Goal: Find specific page/section: Find specific page/section

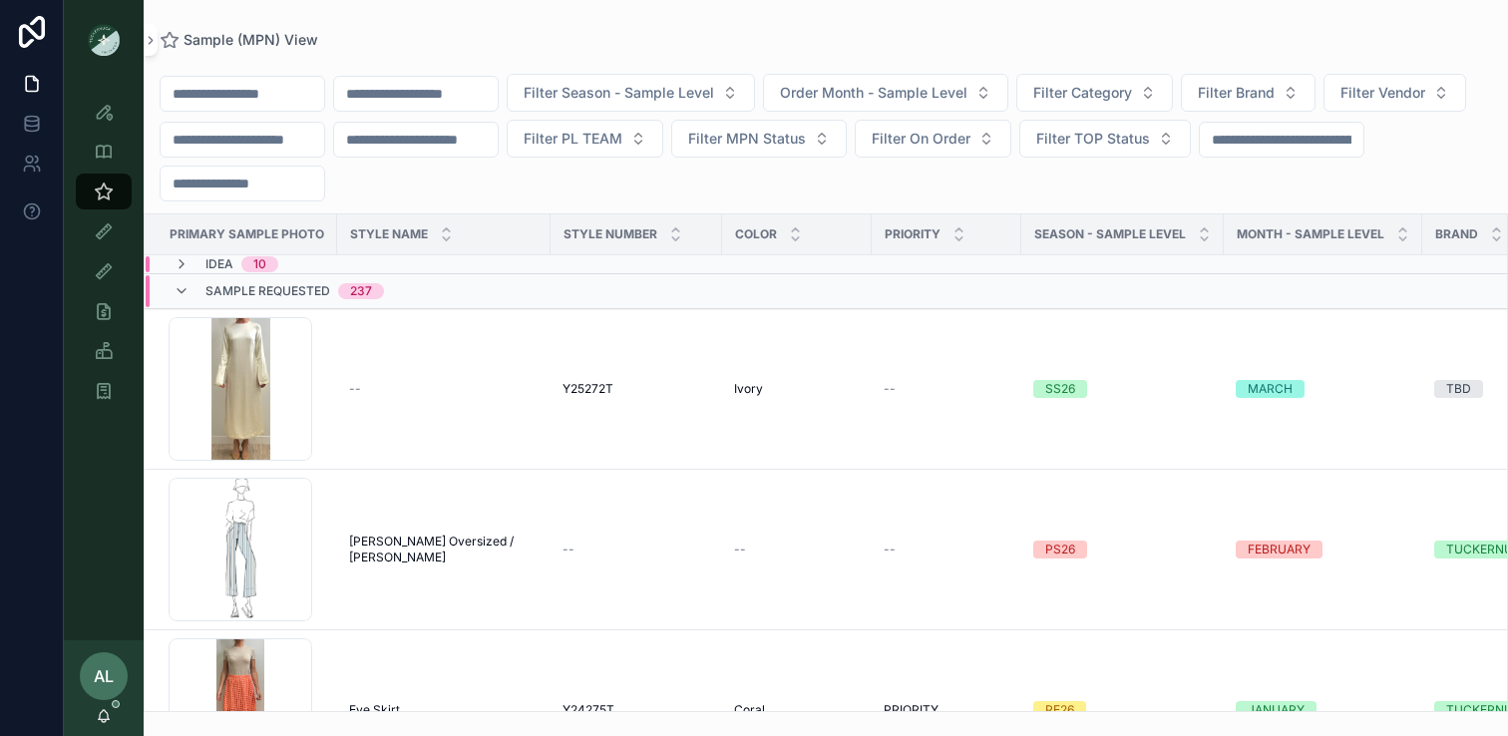
scroll to position [956, 2]
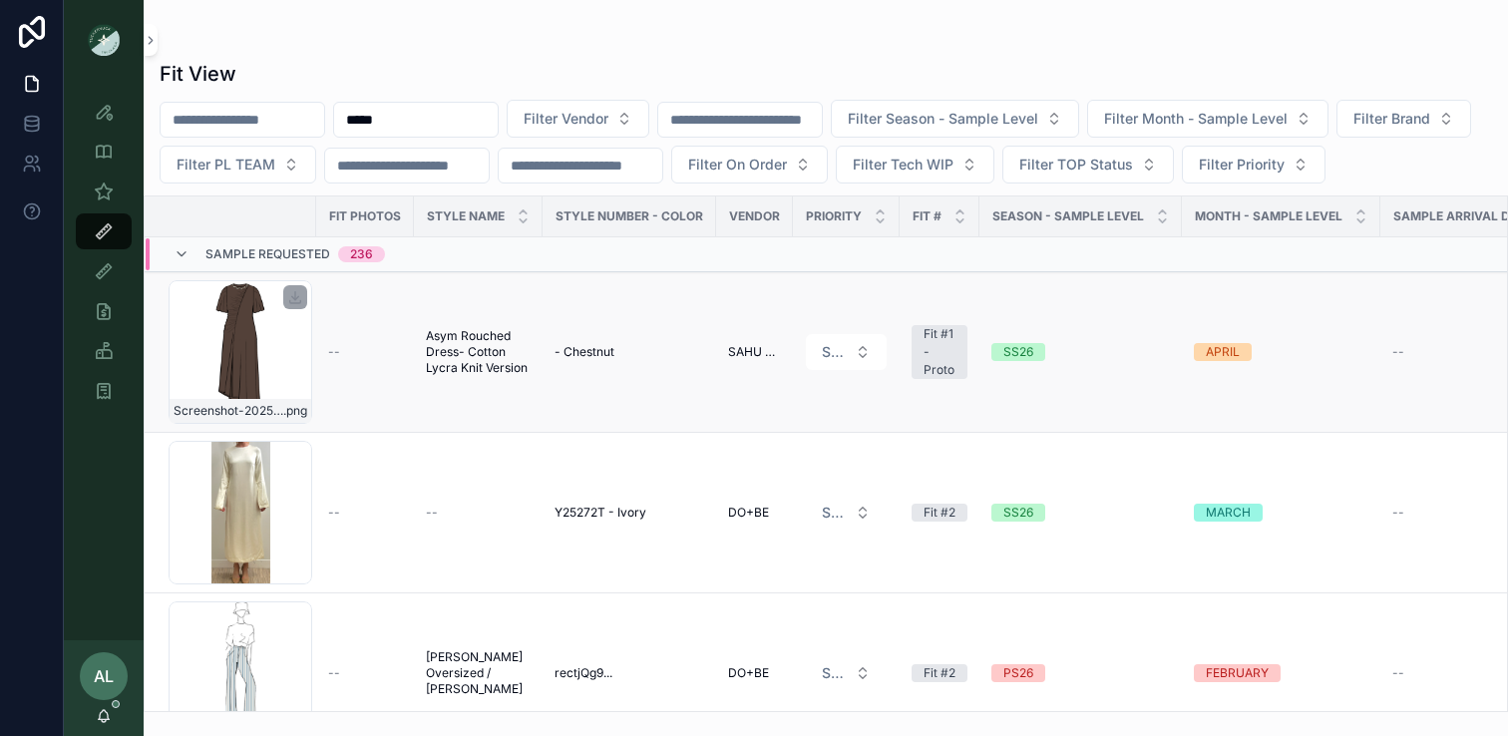
click at [306, 399] on div "Screenshot-2025-09-03-at-1.27.37-PM .png" at bounding box center [241, 352] width 144 height 144
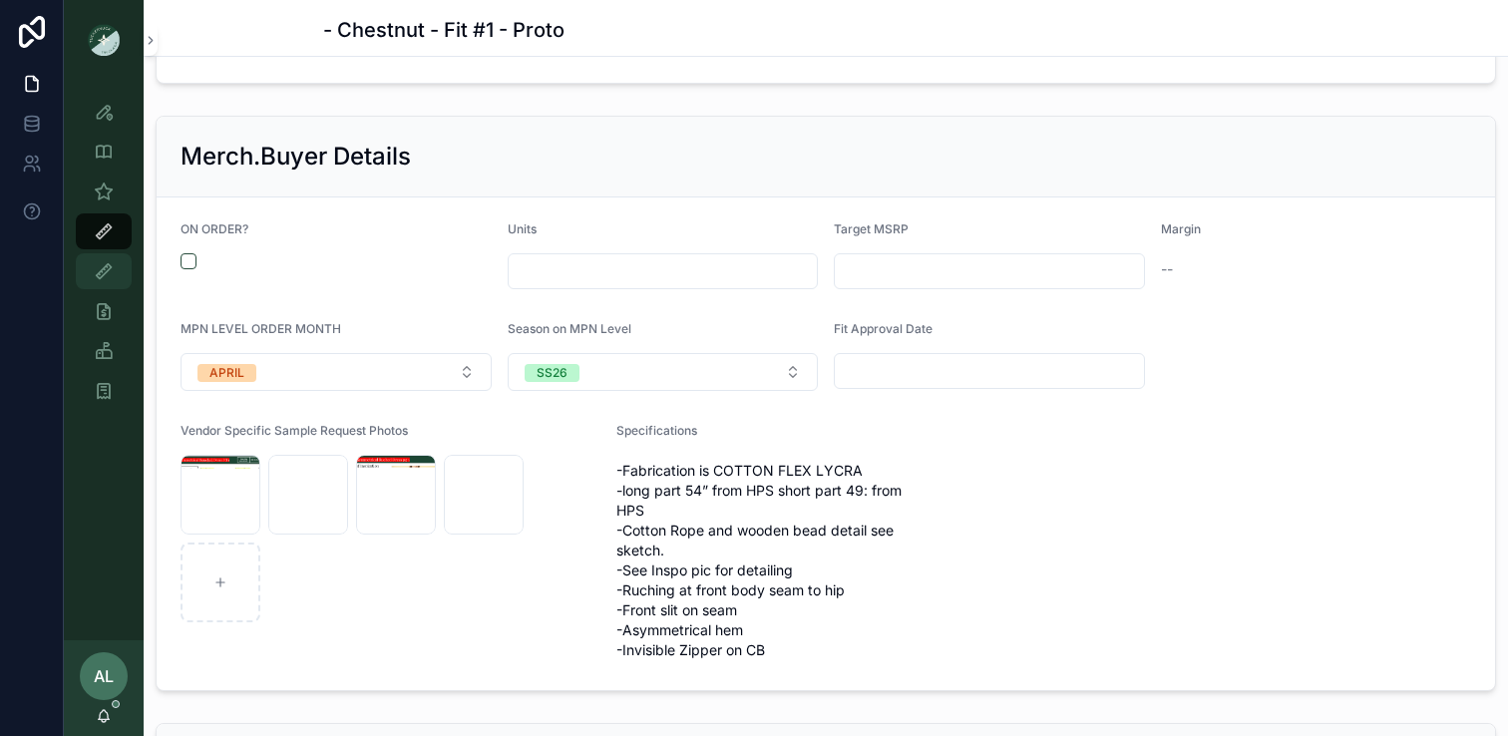
scroll to position [2247, 0]
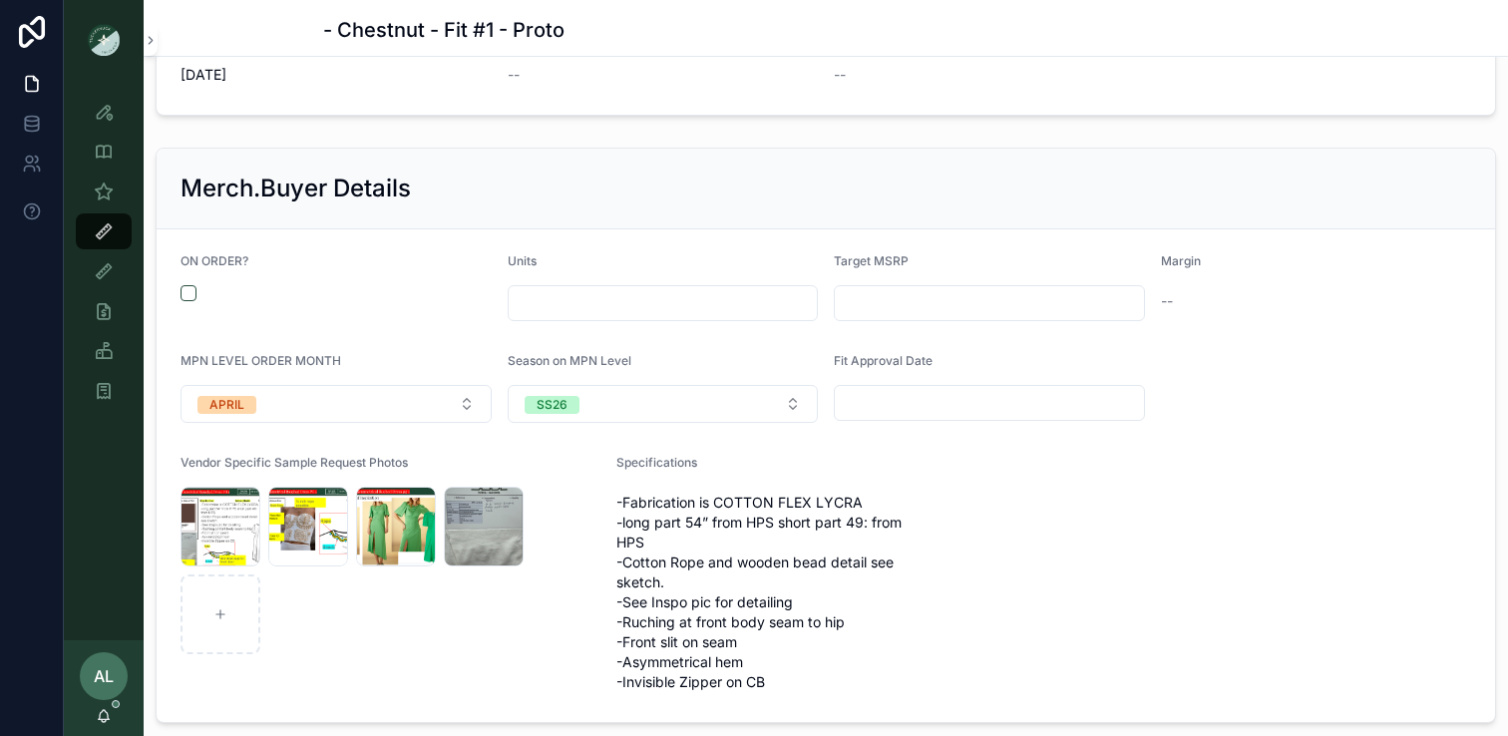
click at [118, 236] on div "Fit View" at bounding box center [104, 231] width 32 height 32
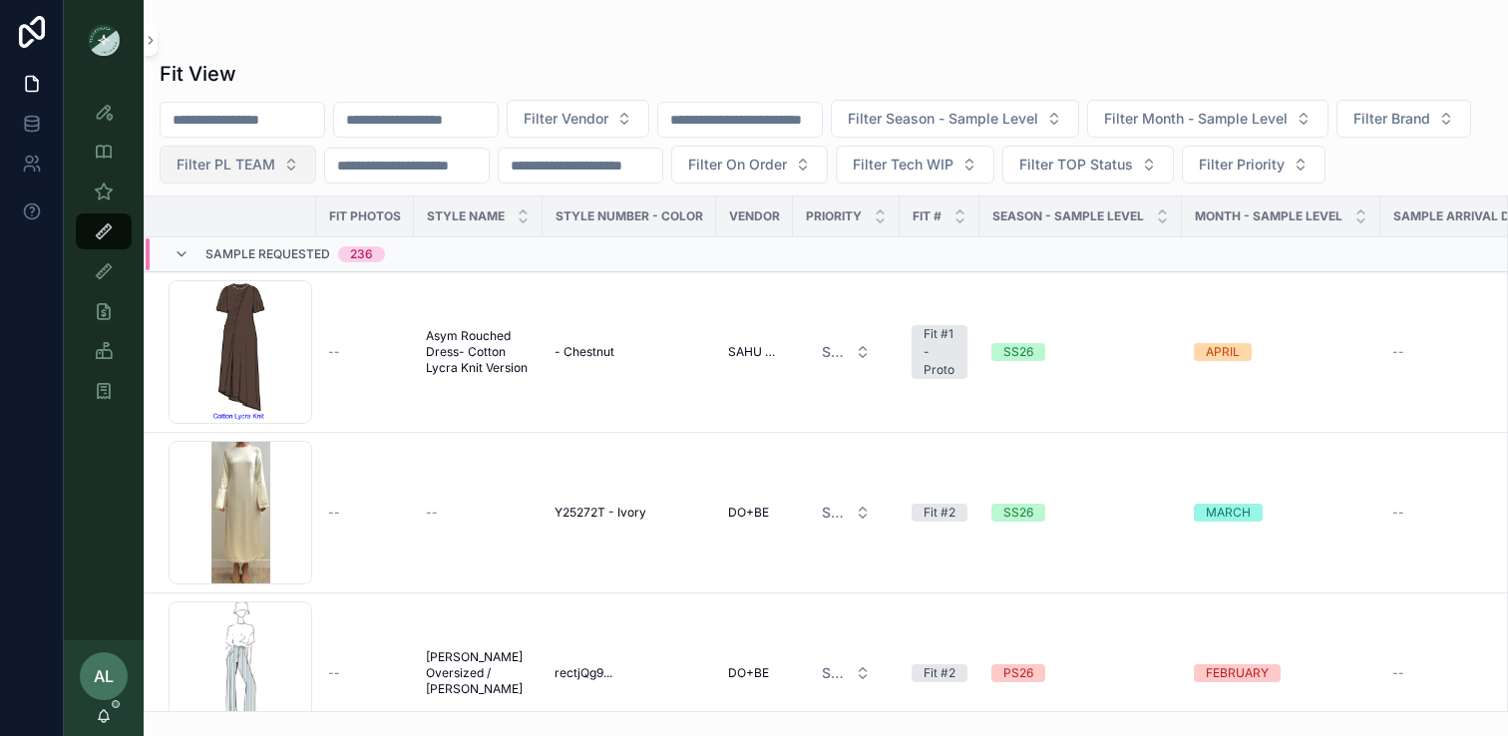
click at [275, 172] on span "Filter PL TEAM" at bounding box center [226, 165] width 99 height 20
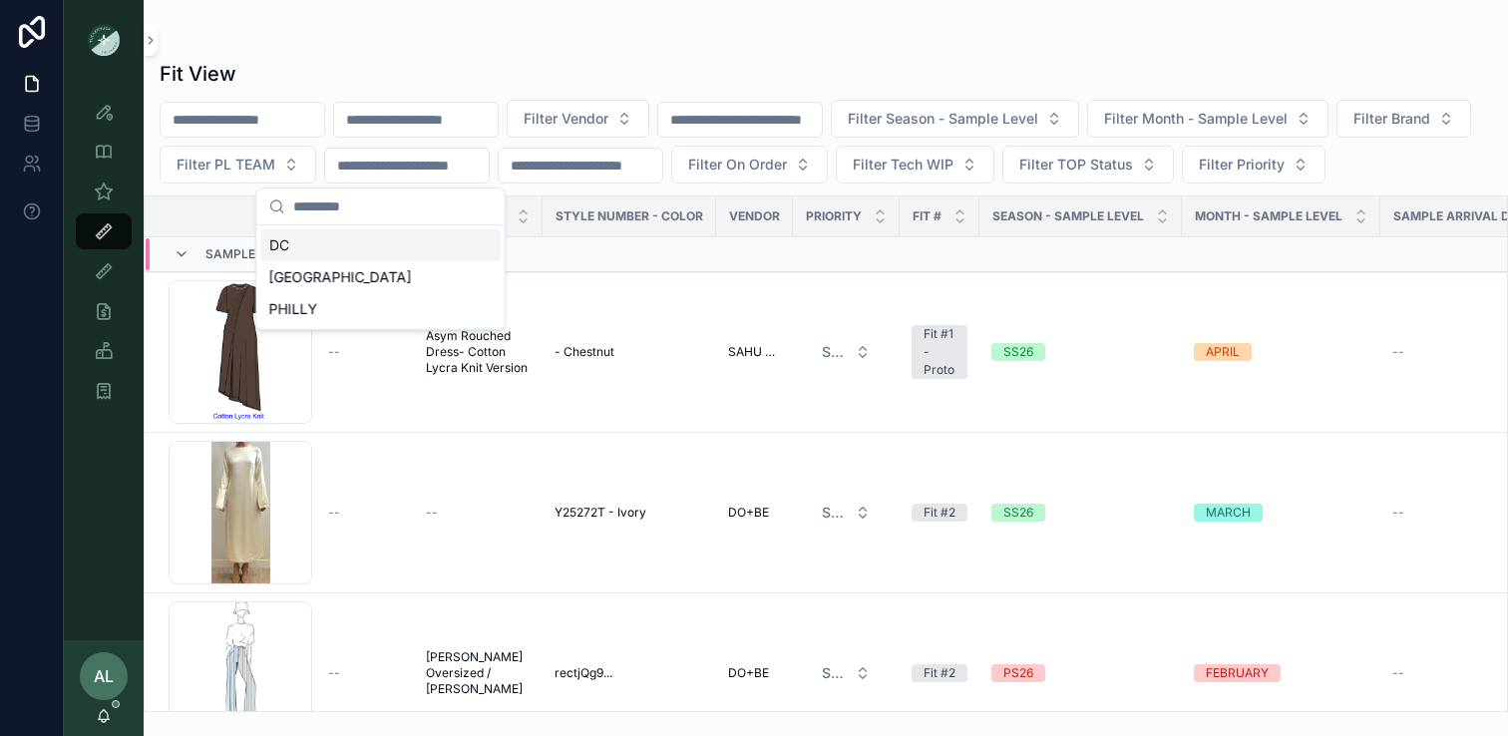
click at [343, 248] on div "DC" at bounding box center [380, 245] width 239 height 32
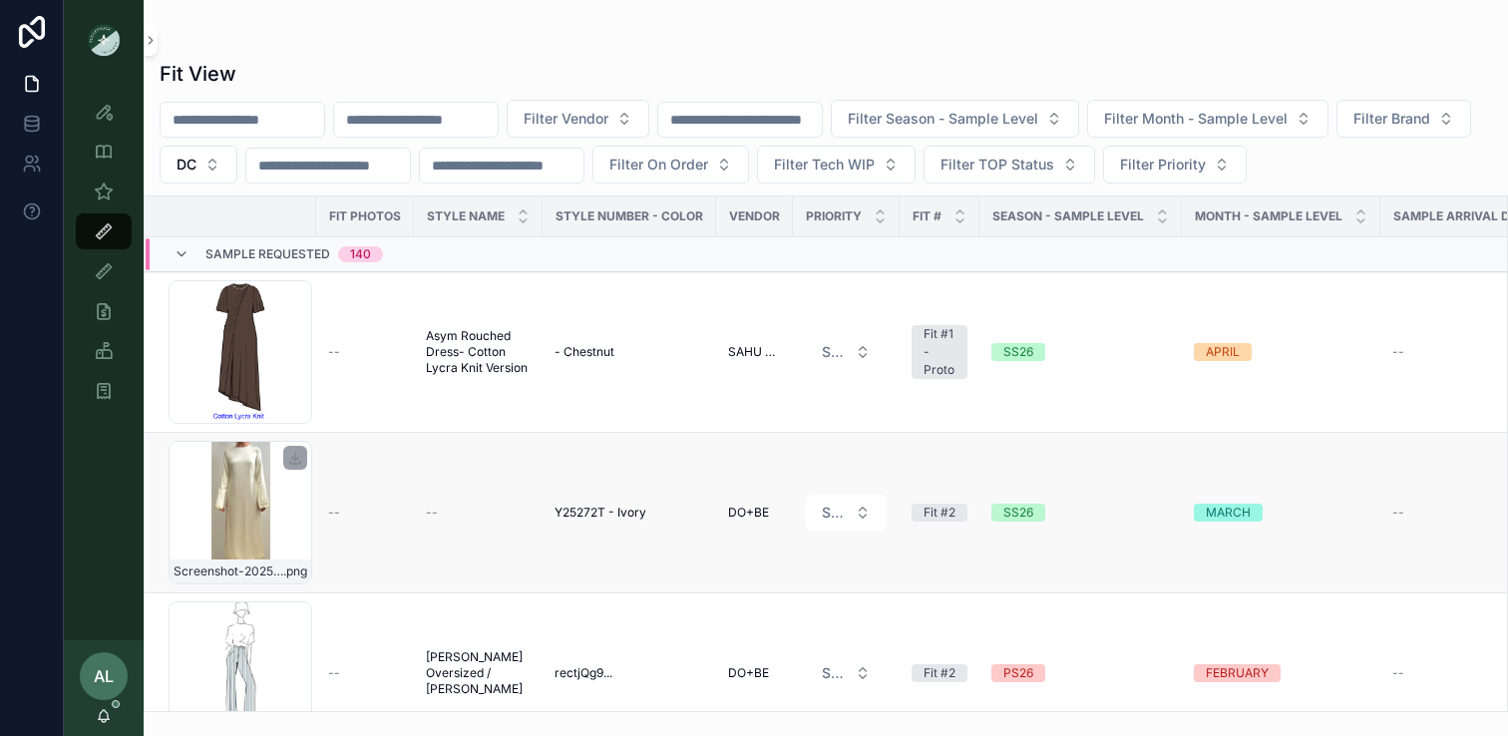
click at [284, 528] on div "Screenshot-2025-09-03-at-8.59.56-AM .png" at bounding box center [241, 513] width 144 height 144
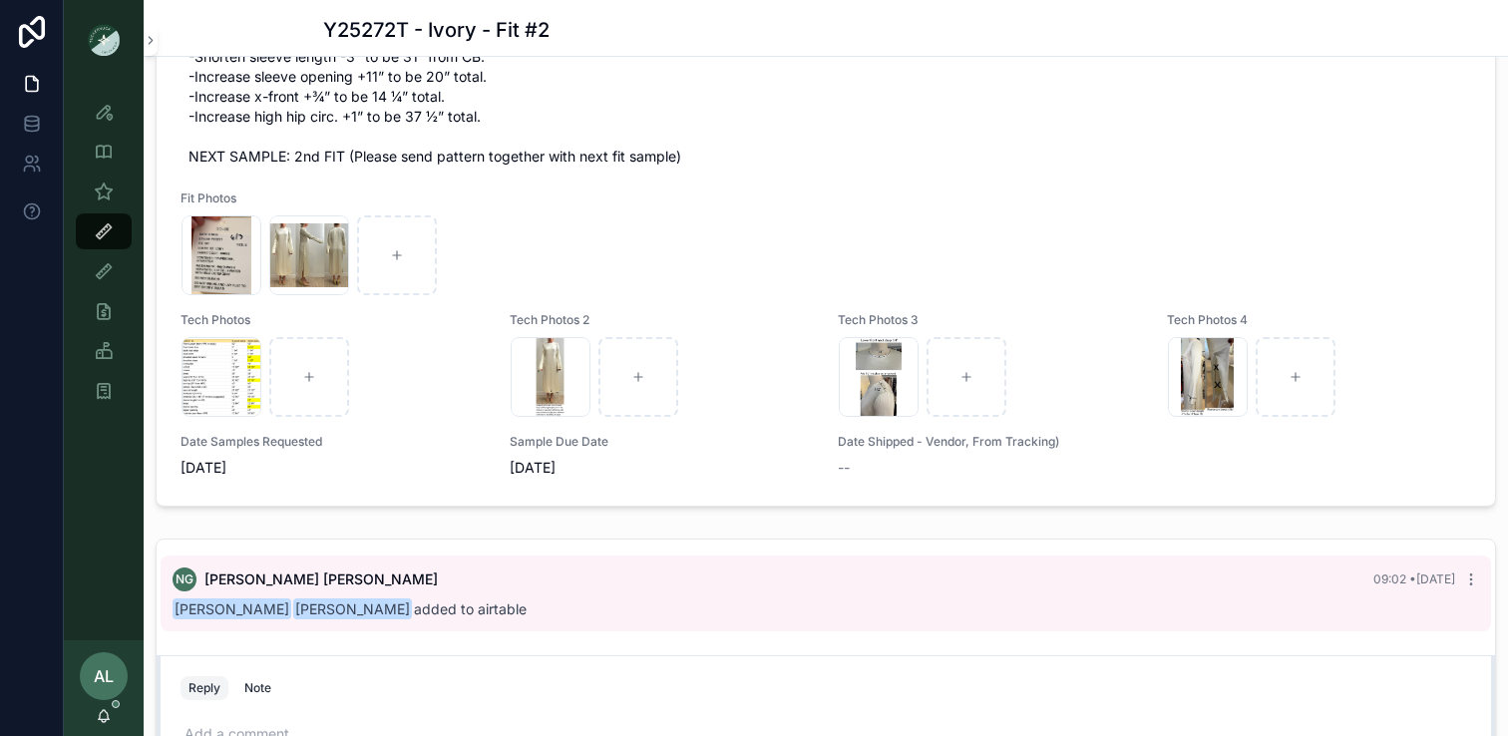
scroll to position [1318, 0]
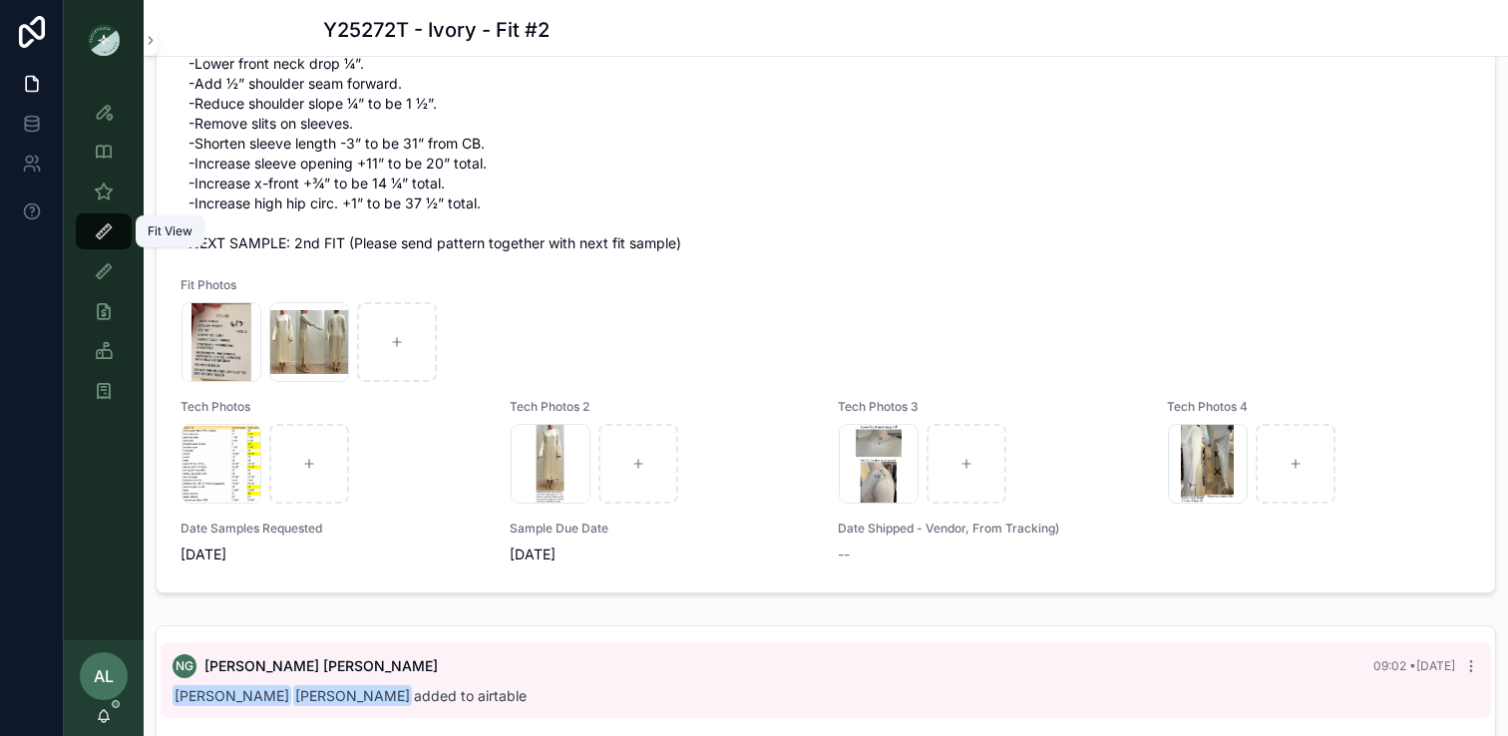
click at [114, 225] on div "Fit View" at bounding box center [104, 231] width 32 height 32
